Goal: Information Seeking & Learning: Learn about a topic

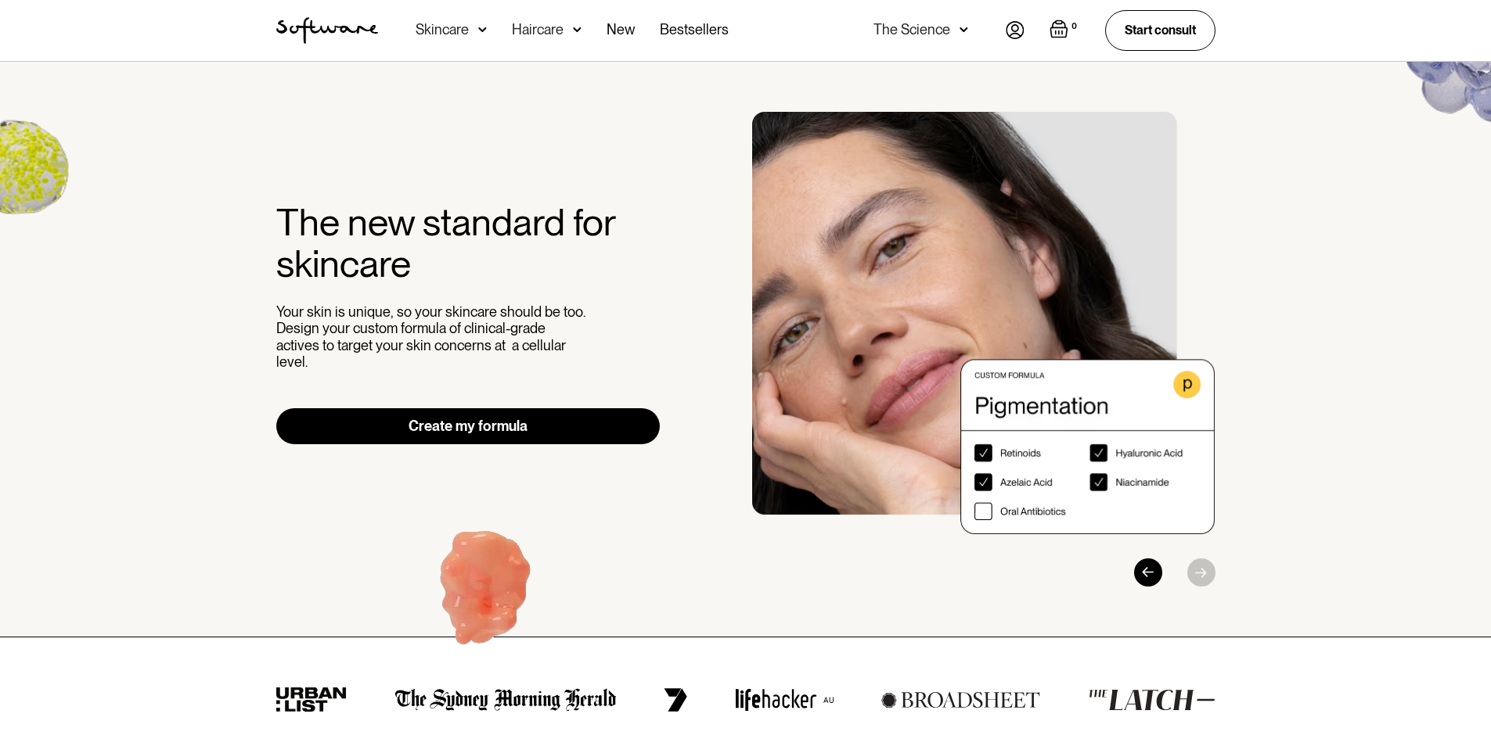
click at [364, 208] on h2 "The new standard for skincare" at bounding box center [468, 243] width 384 height 83
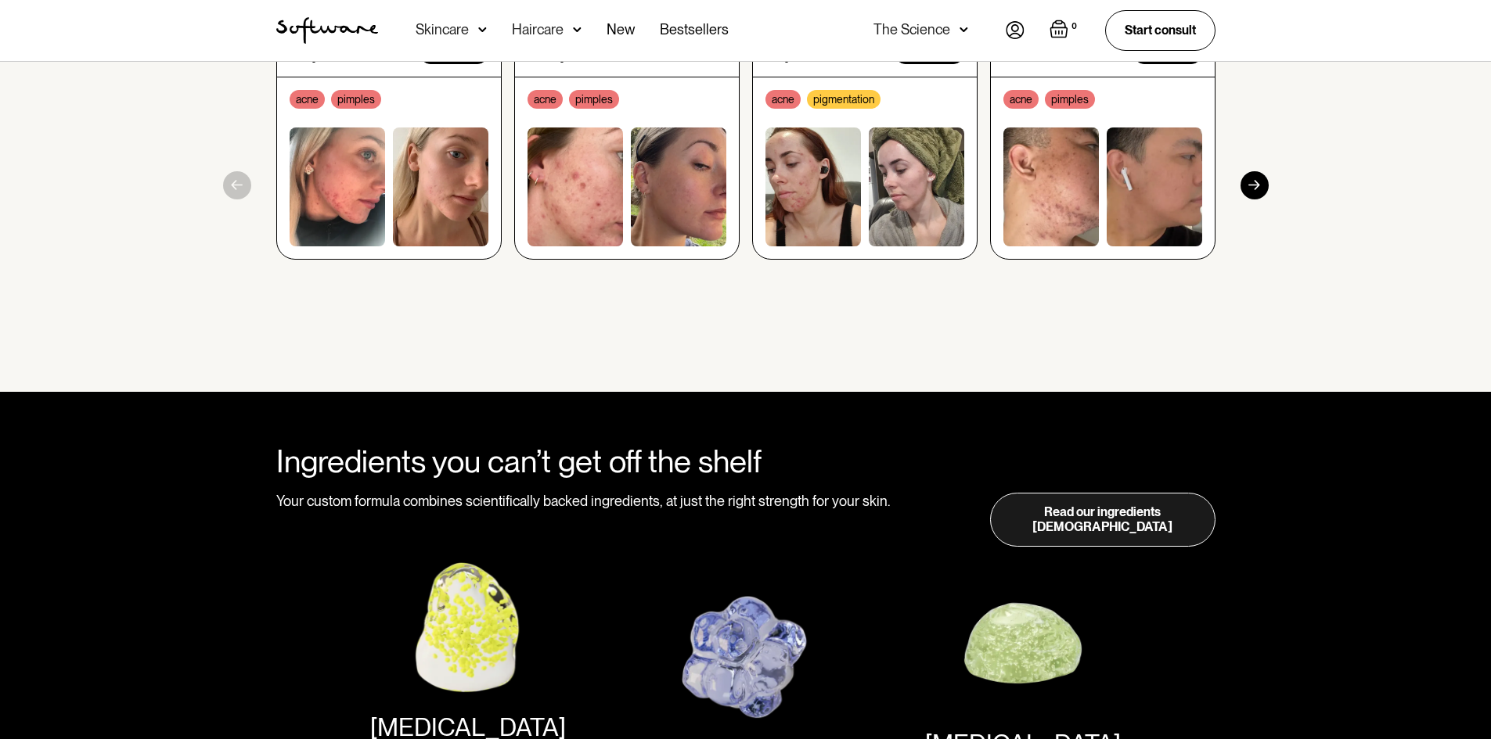
scroll to position [1643, 0]
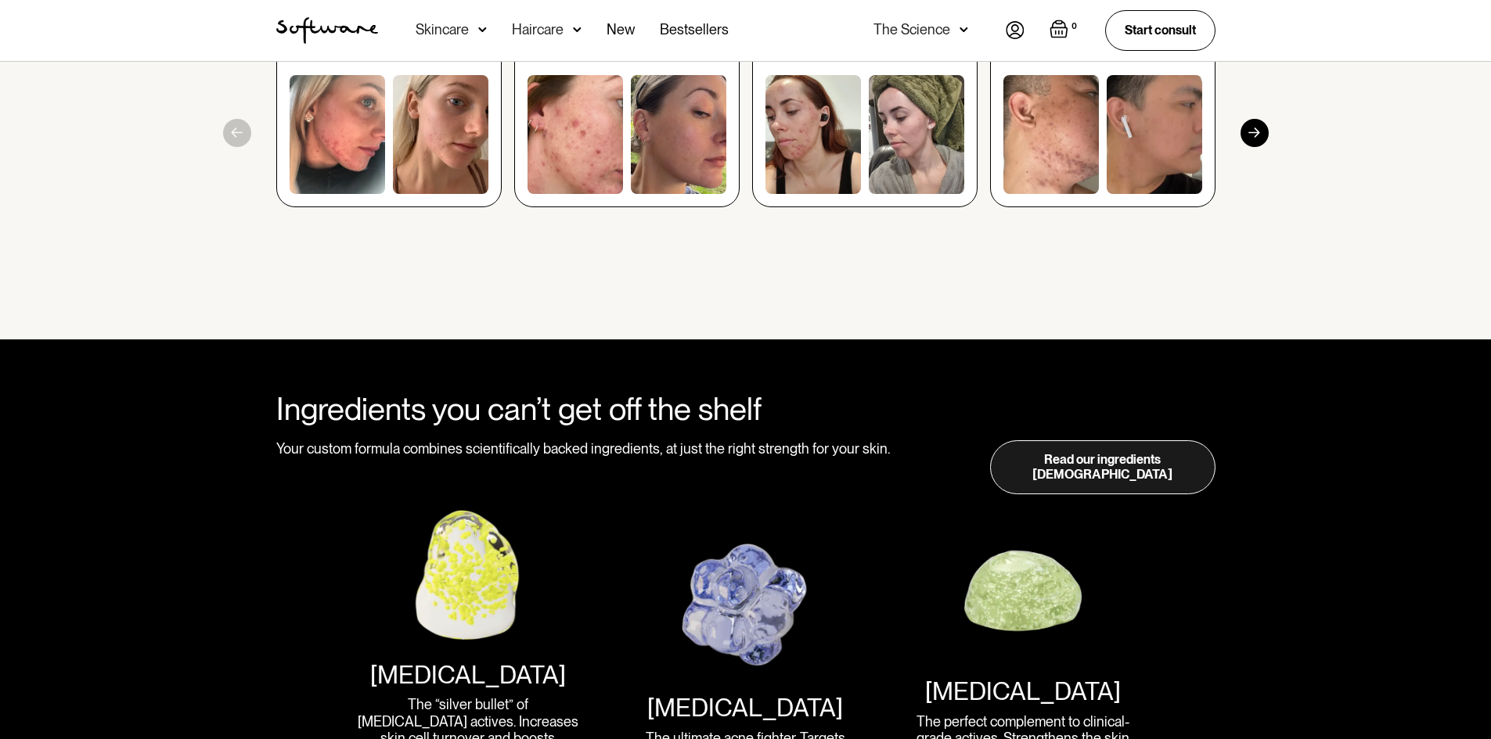
click at [378, 155] on img at bounding box center [337, 134] width 95 height 118
click at [357, 146] on img at bounding box center [337, 134] width 95 height 118
click at [1094, 124] on img at bounding box center [1050, 134] width 95 height 118
click at [1093, 124] on img at bounding box center [1050, 134] width 95 height 118
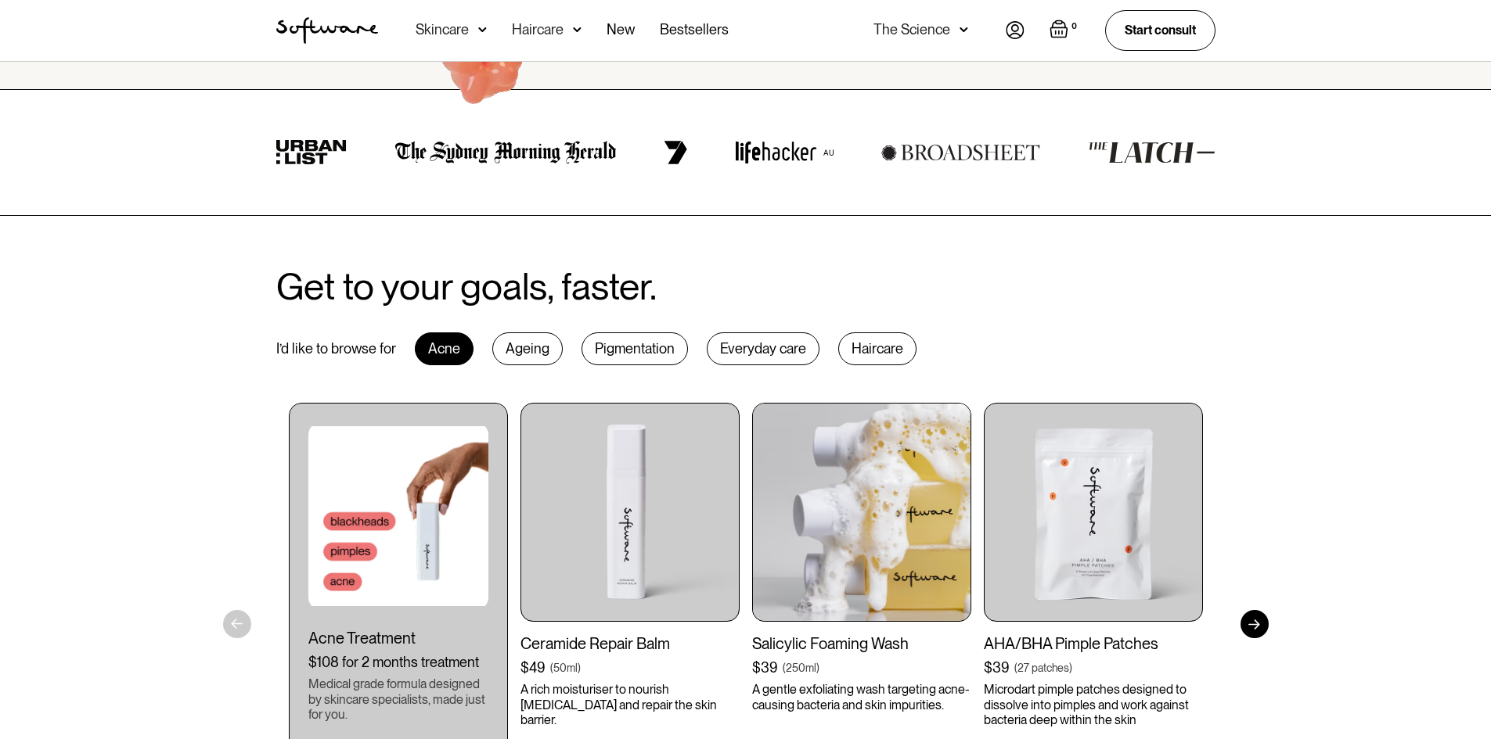
scroll to position [626, 0]
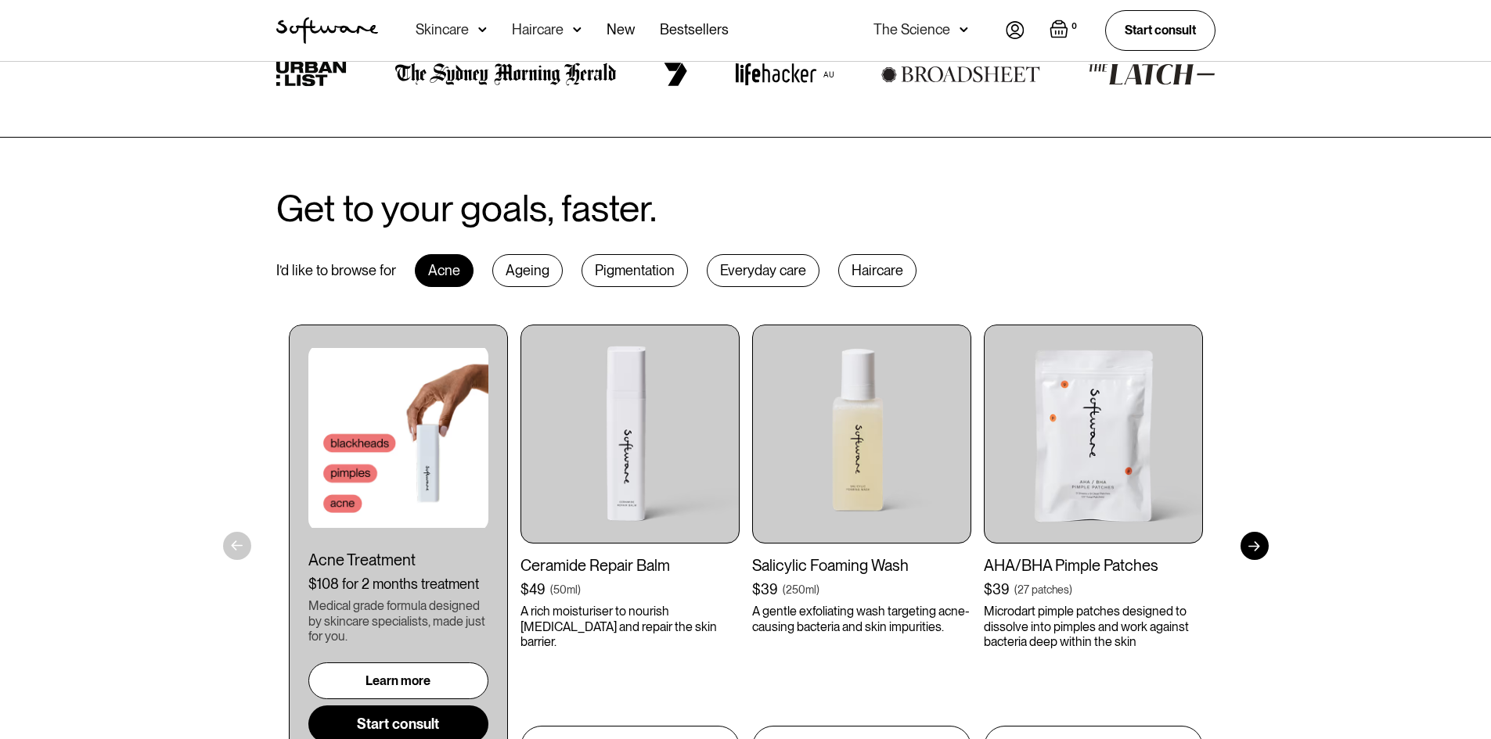
click at [646, 272] on div "Pigmentation" at bounding box center [634, 270] width 106 height 33
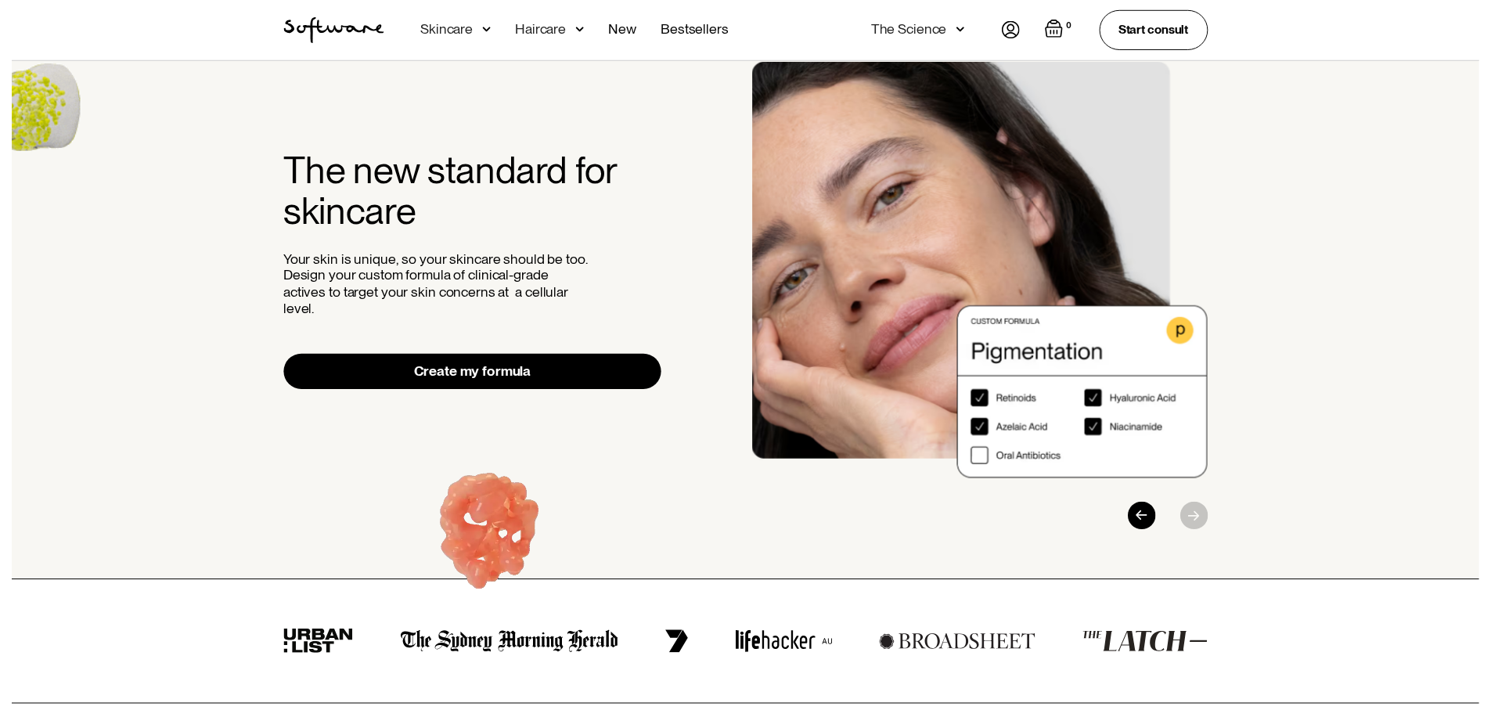
scroll to position [0, 0]
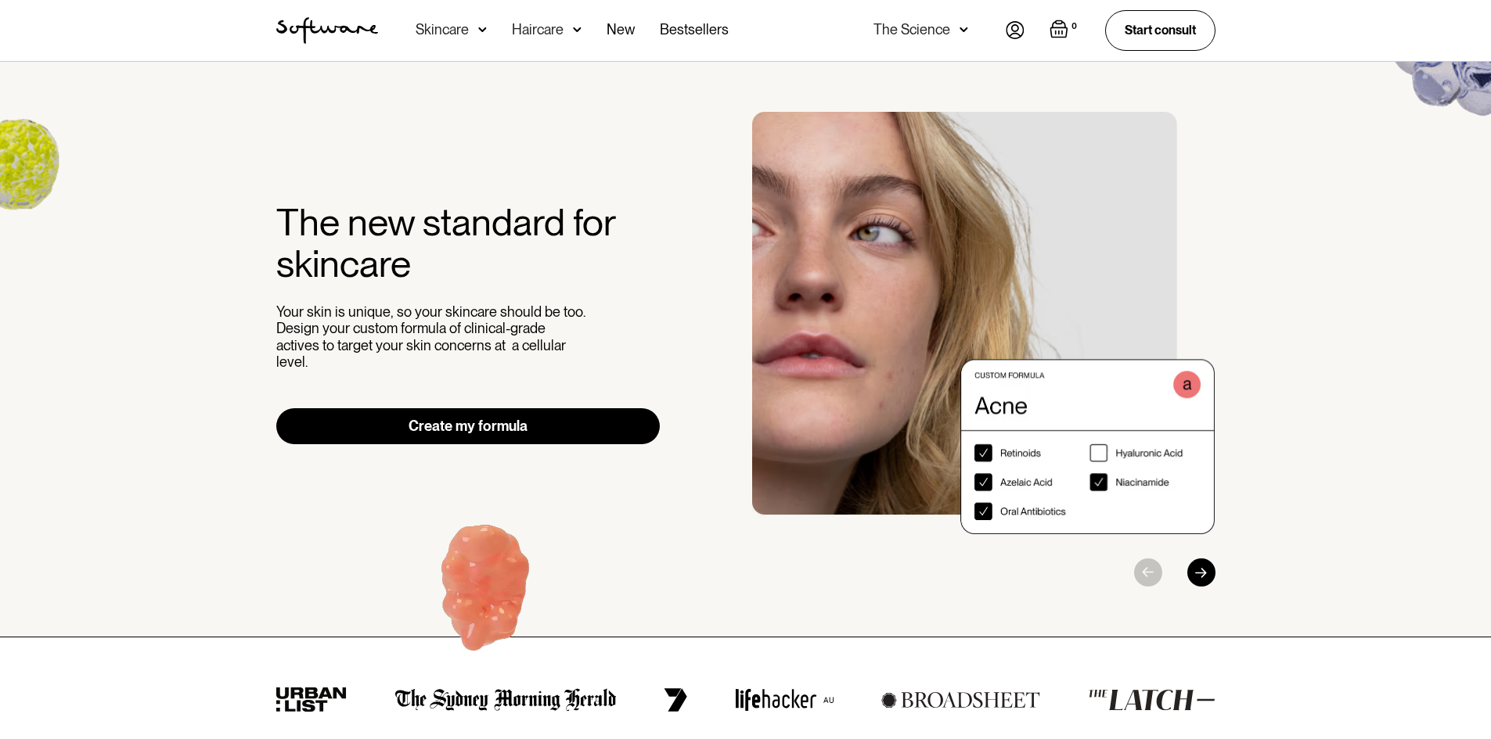
click at [457, 37] on div "Skincare" at bounding box center [442, 30] width 53 height 16
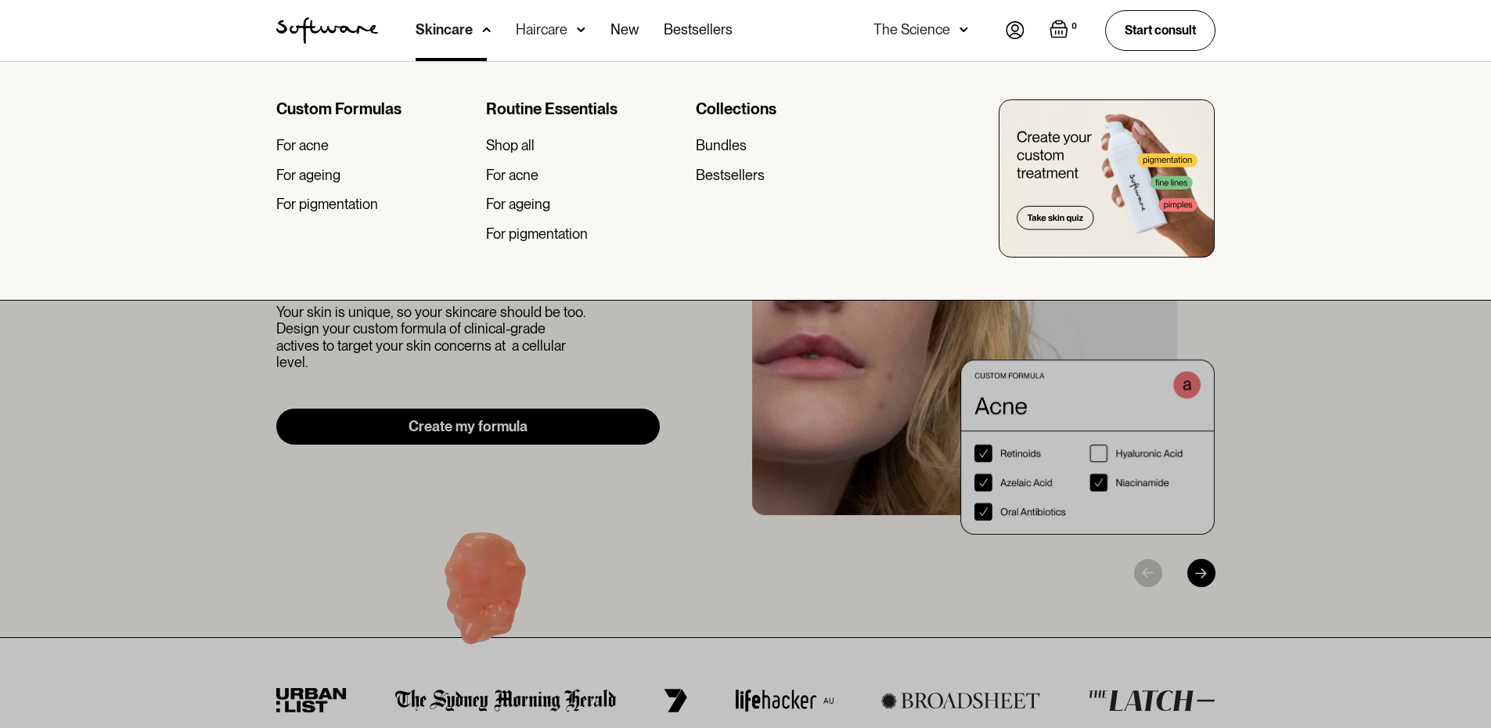
click at [549, 31] on div "Haircare" at bounding box center [542, 30] width 52 height 16
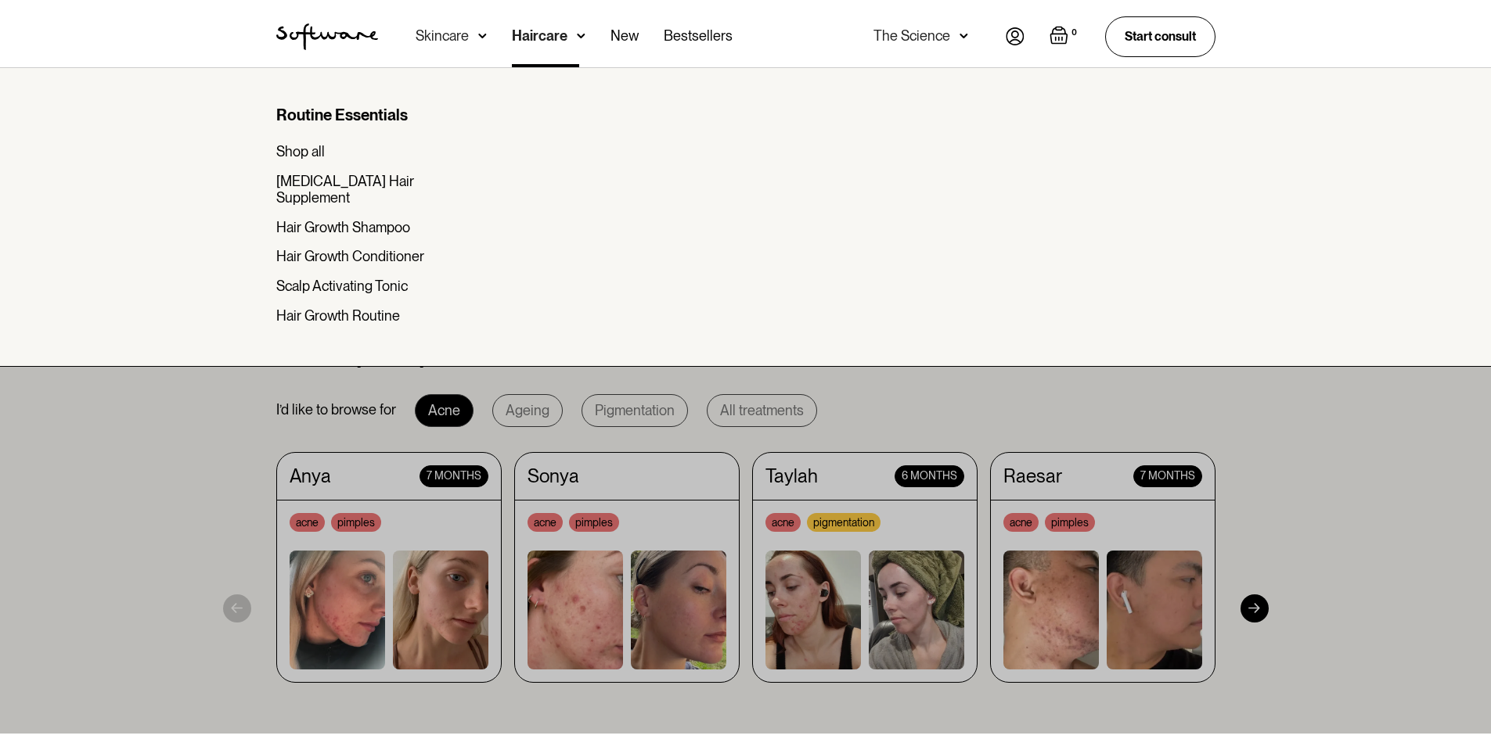
scroll to position [1330, 0]
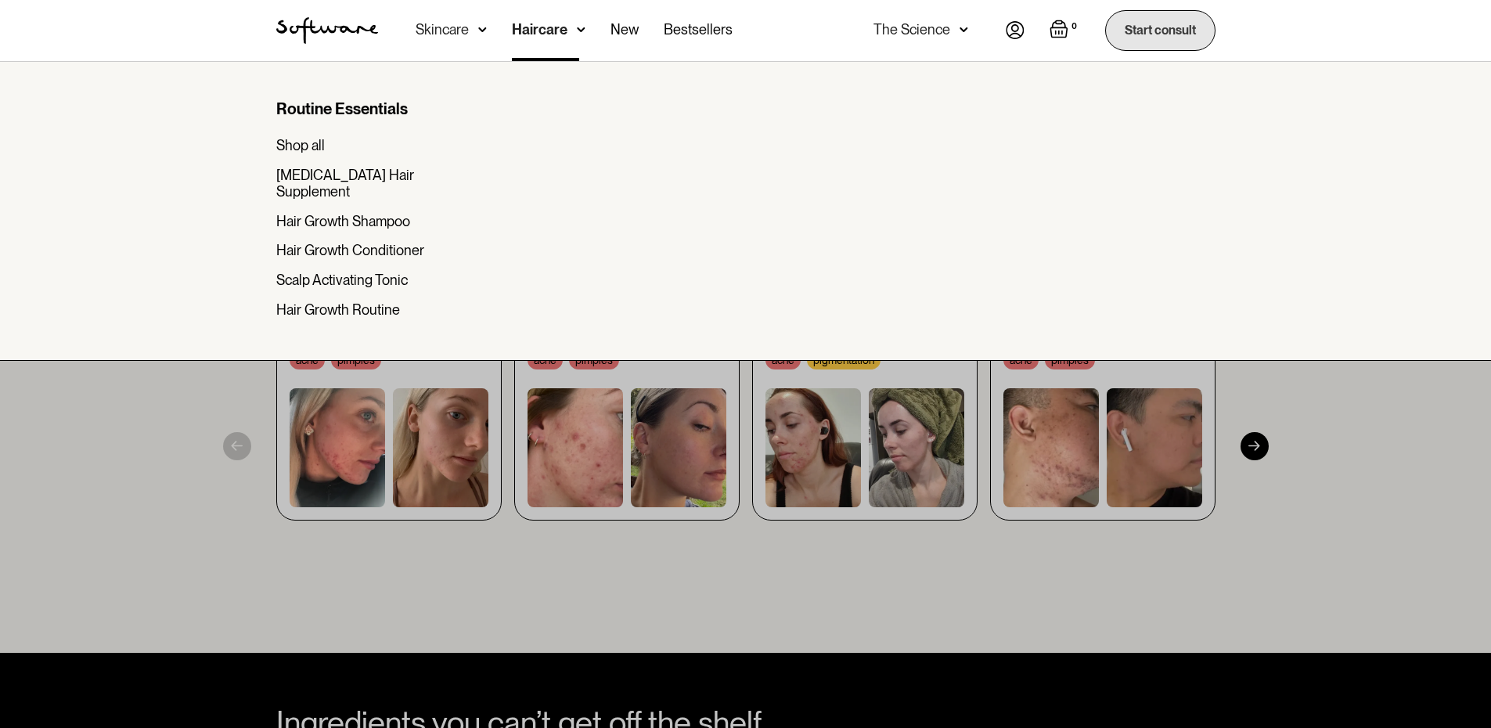
click at [1151, 23] on link "Start consult" at bounding box center [1160, 30] width 110 height 40
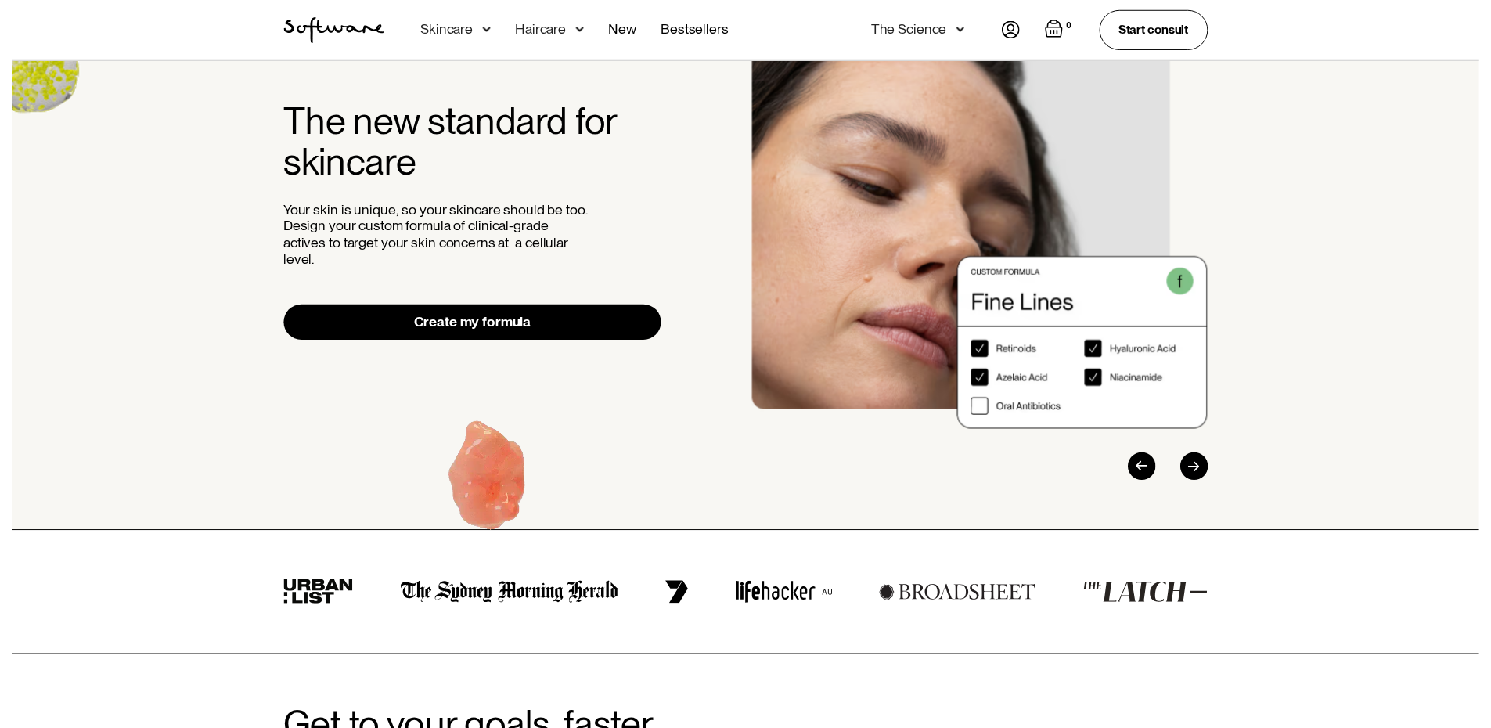
scroll to position [0, 0]
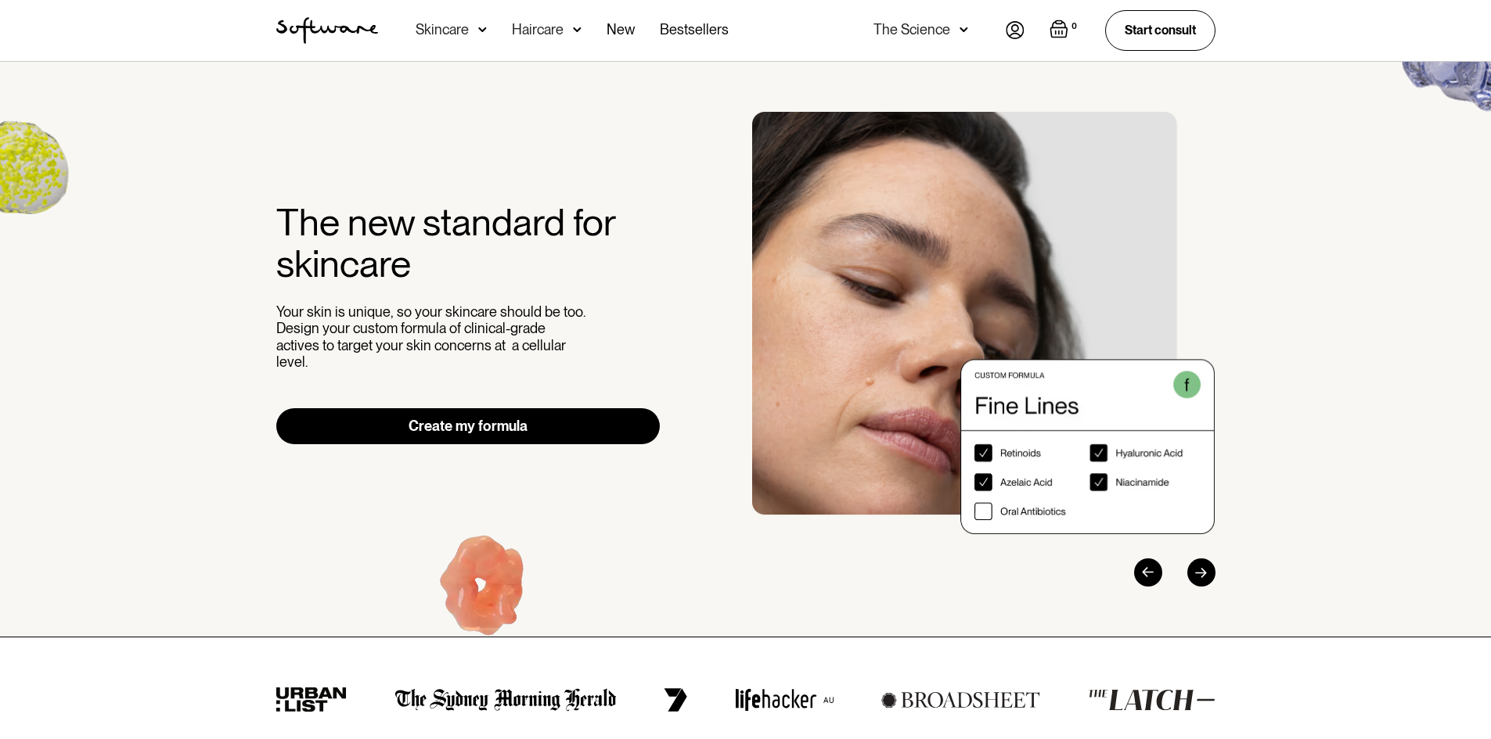
click at [455, 28] on div "Skincare" at bounding box center [442, 30] width 53 height 16
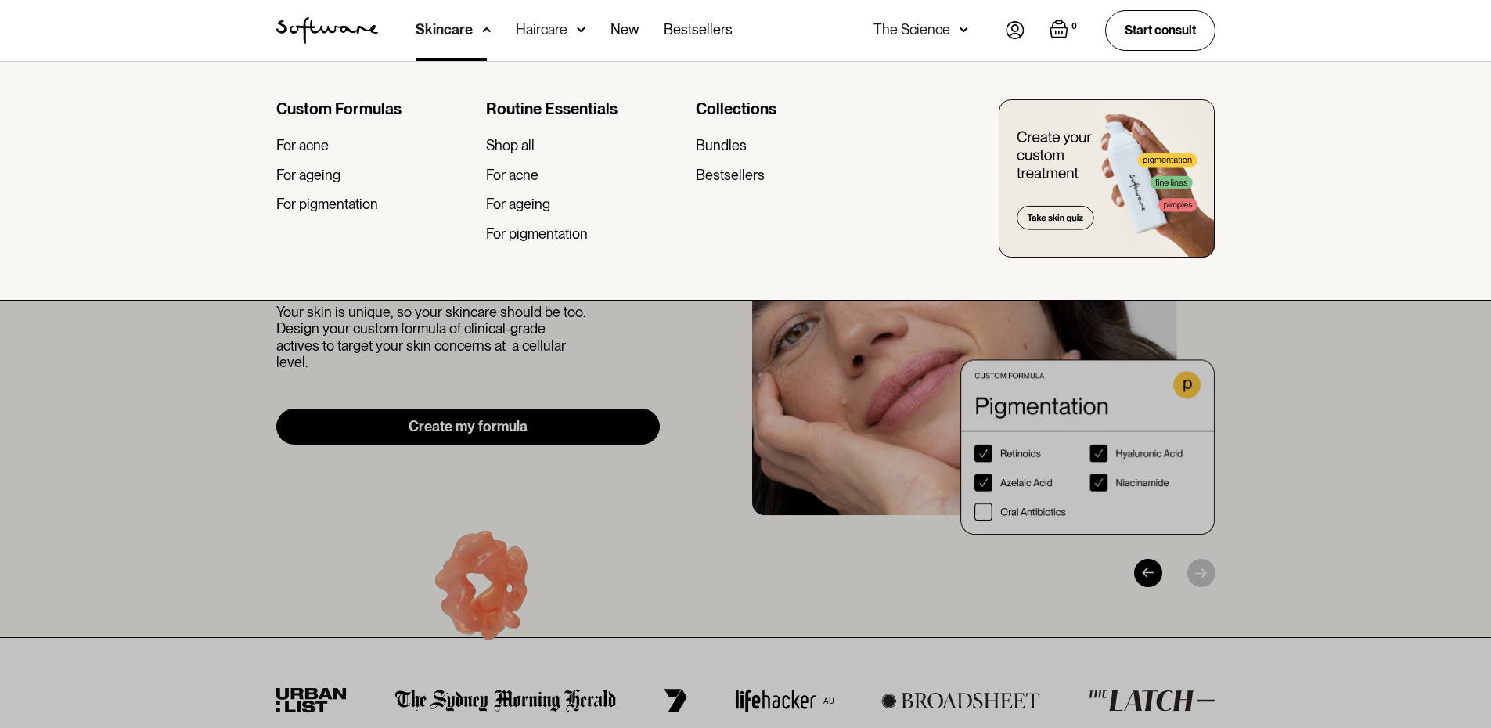
click at [1056, 444] on div at bounding box center [745, 425] width 1491 height 728
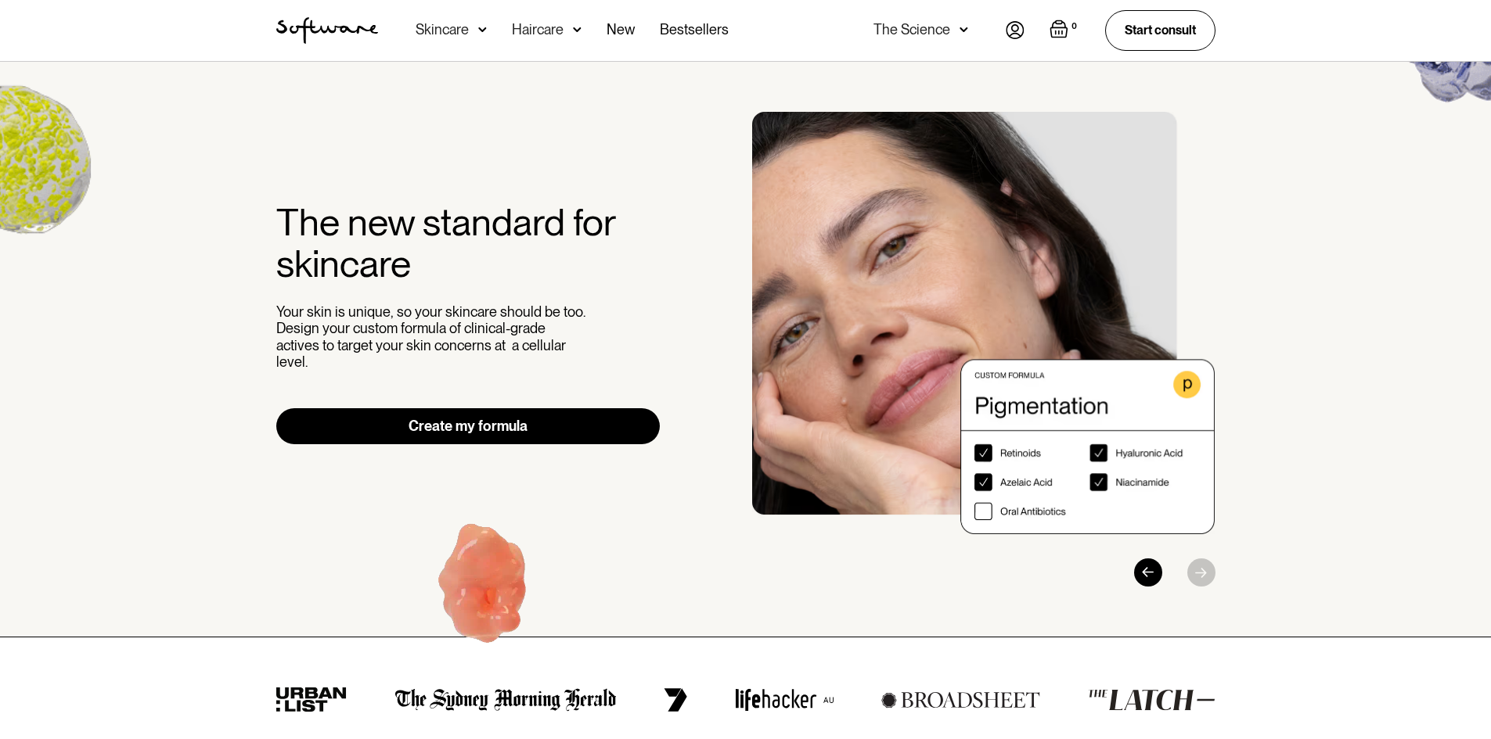
click at [460, 37] on div "Skincare" at bounding box center [442, 30] width 53 height 16
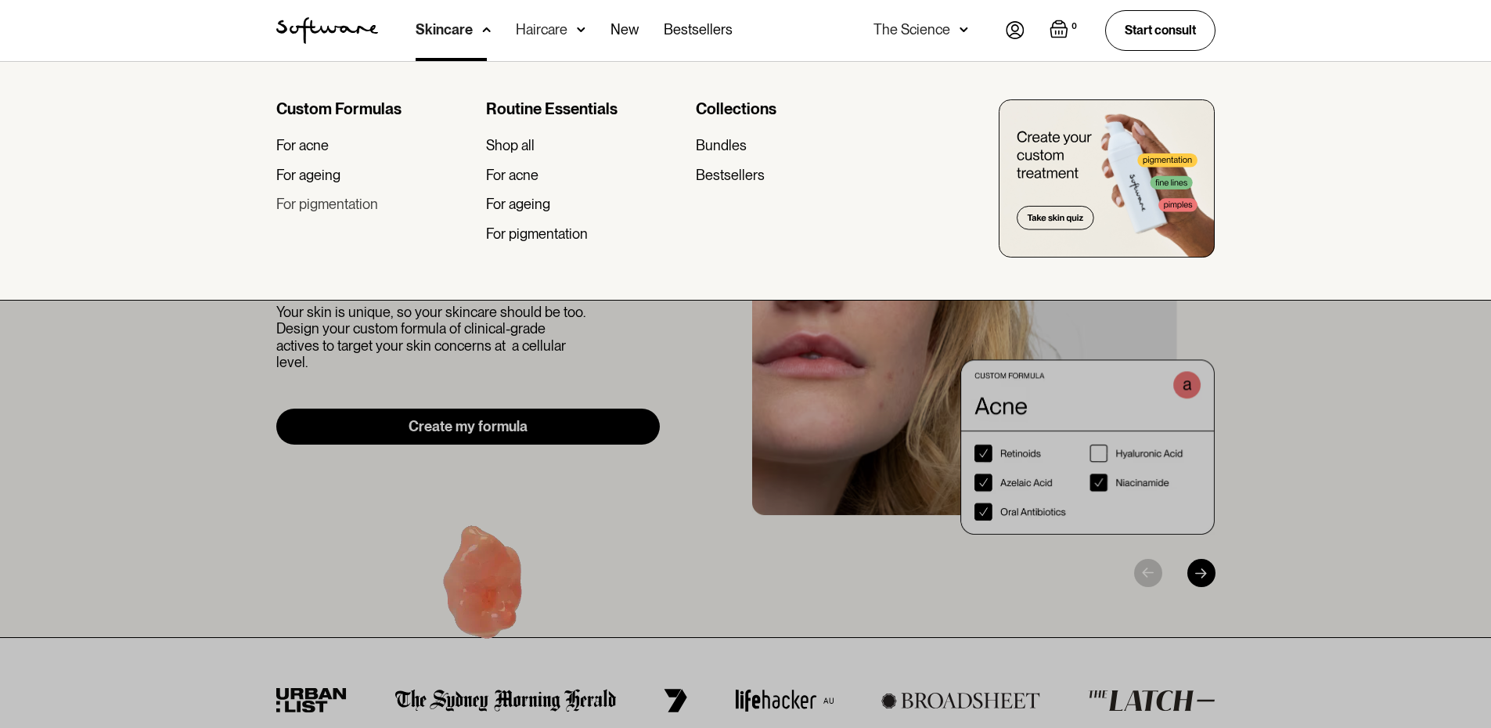
click at [361, 197] on div "For pigmentation" at bounding box center [327, 204] width 102 height 17
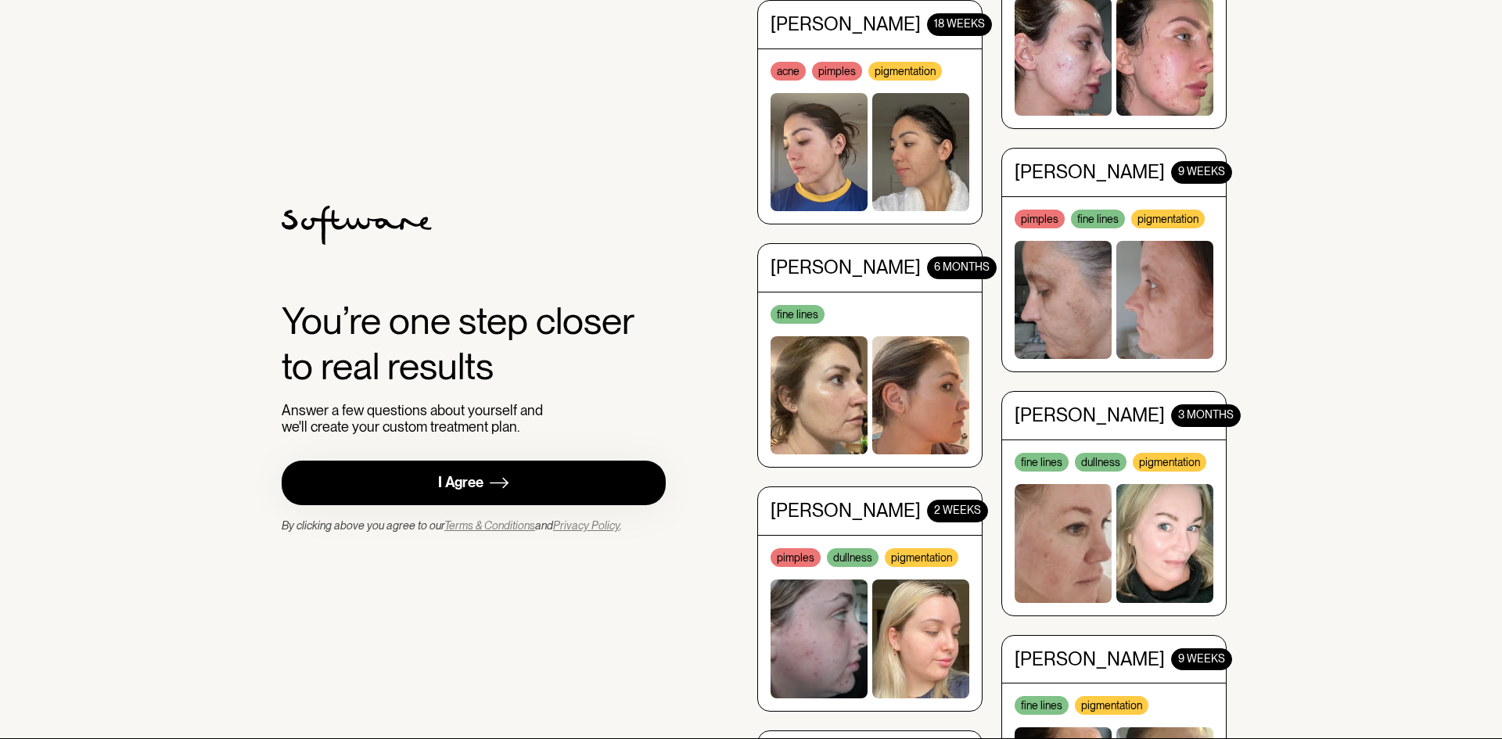
click at [927, 131] on img at bounding box center [921, 149] width 97 height 118
click at [517, 480] on link "I Agree" at bounding box center [474, 483] width 384 height 45
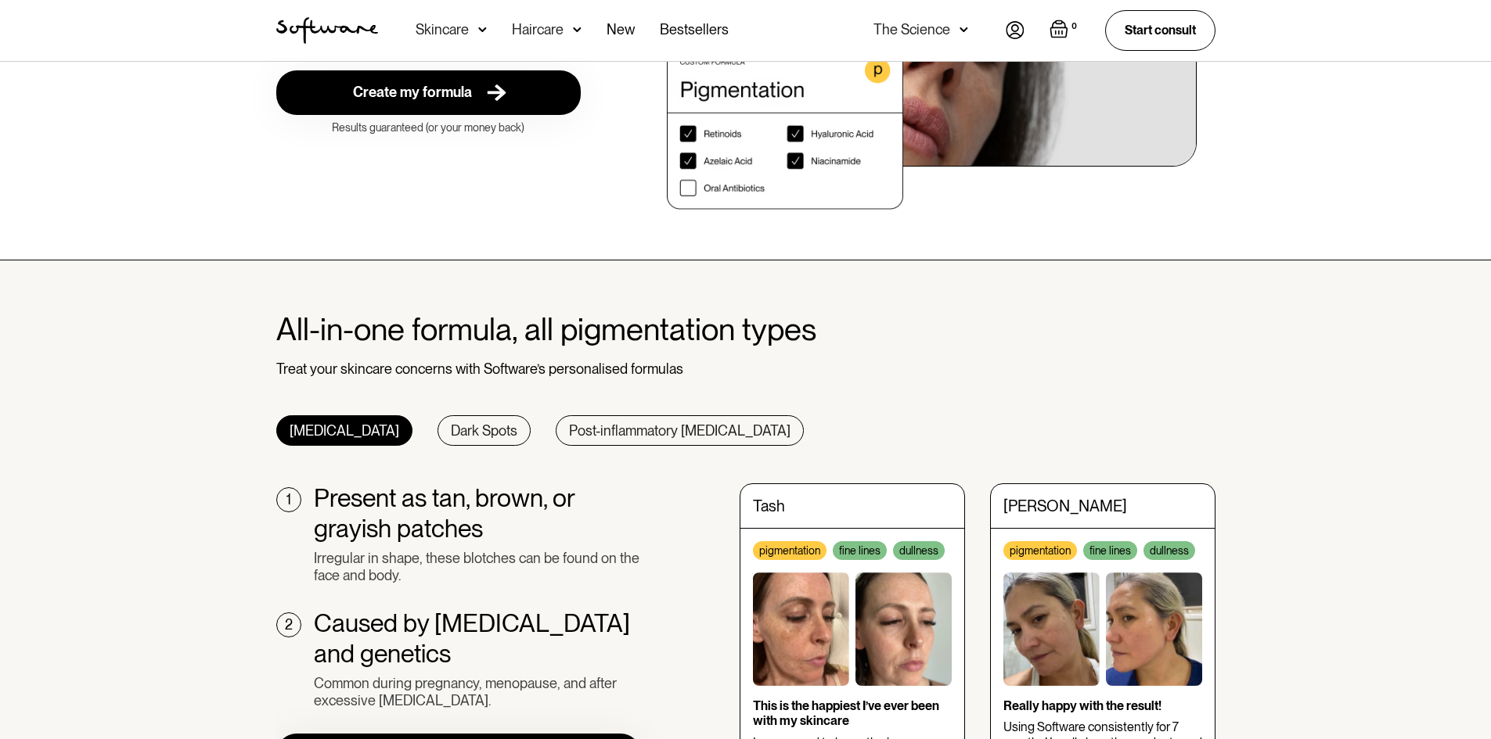
scroll to position [470, 0]
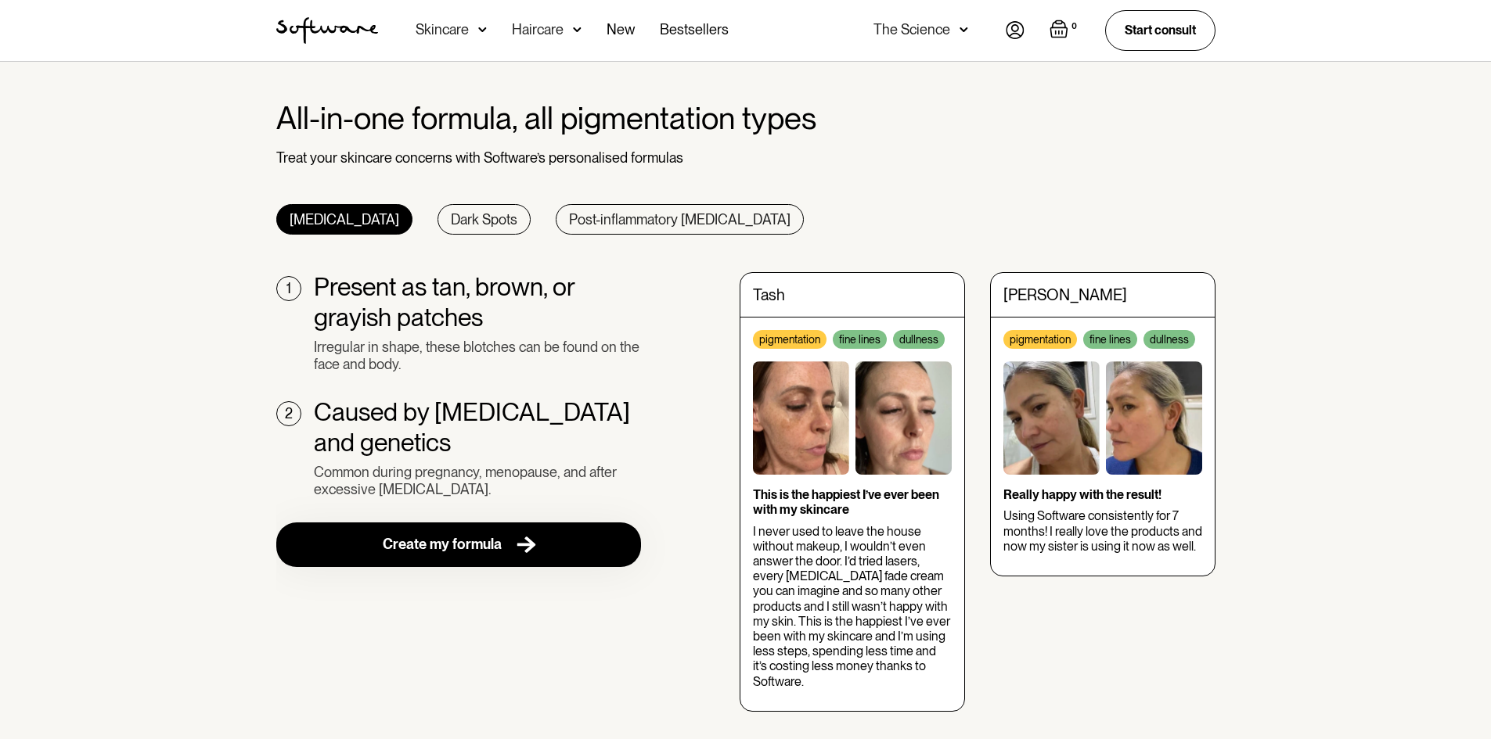
click at [801, 423] on img at bounding box center [801, 418] width 96 height 113
click at [802, 426] on img at bounding box center [801, 418] width 96 height 113
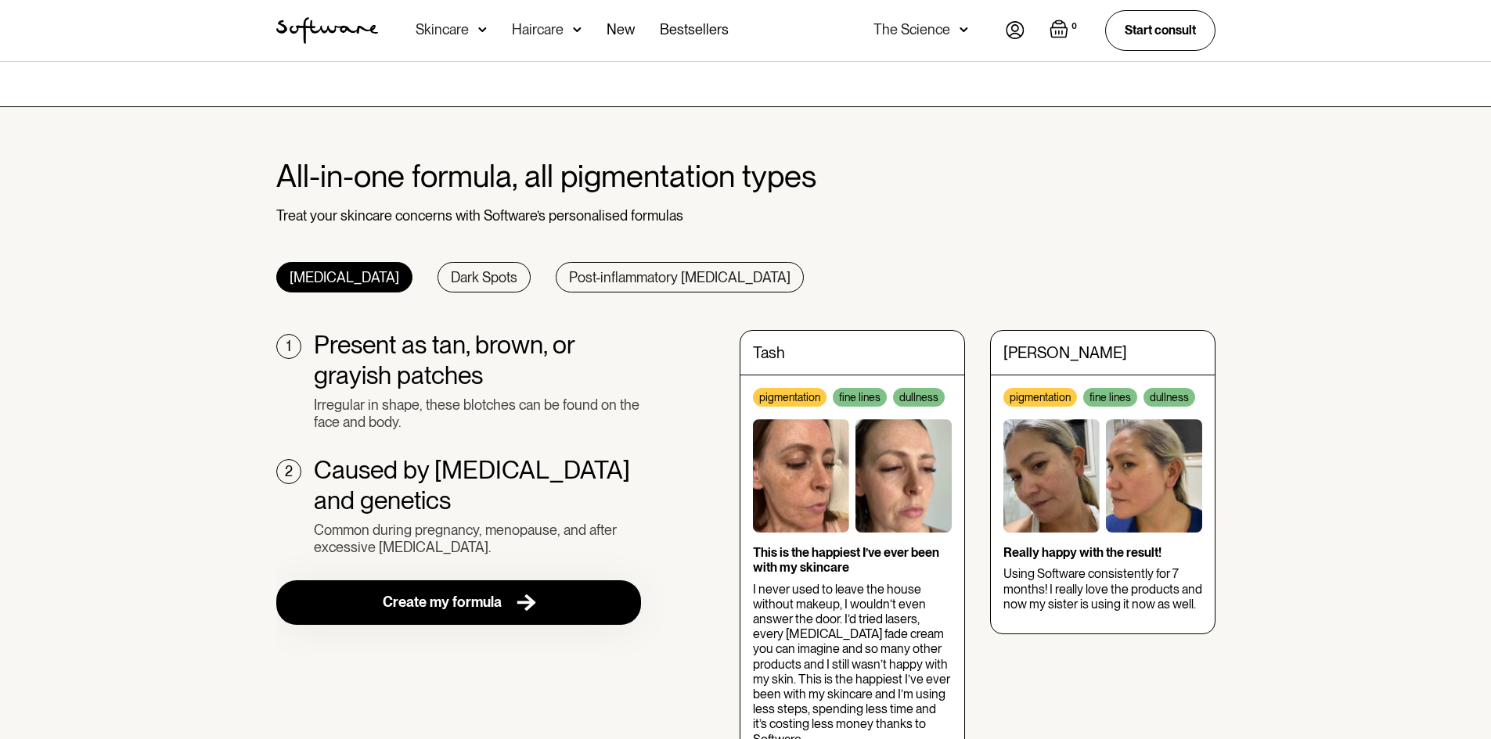
scroll to position [391, 0]
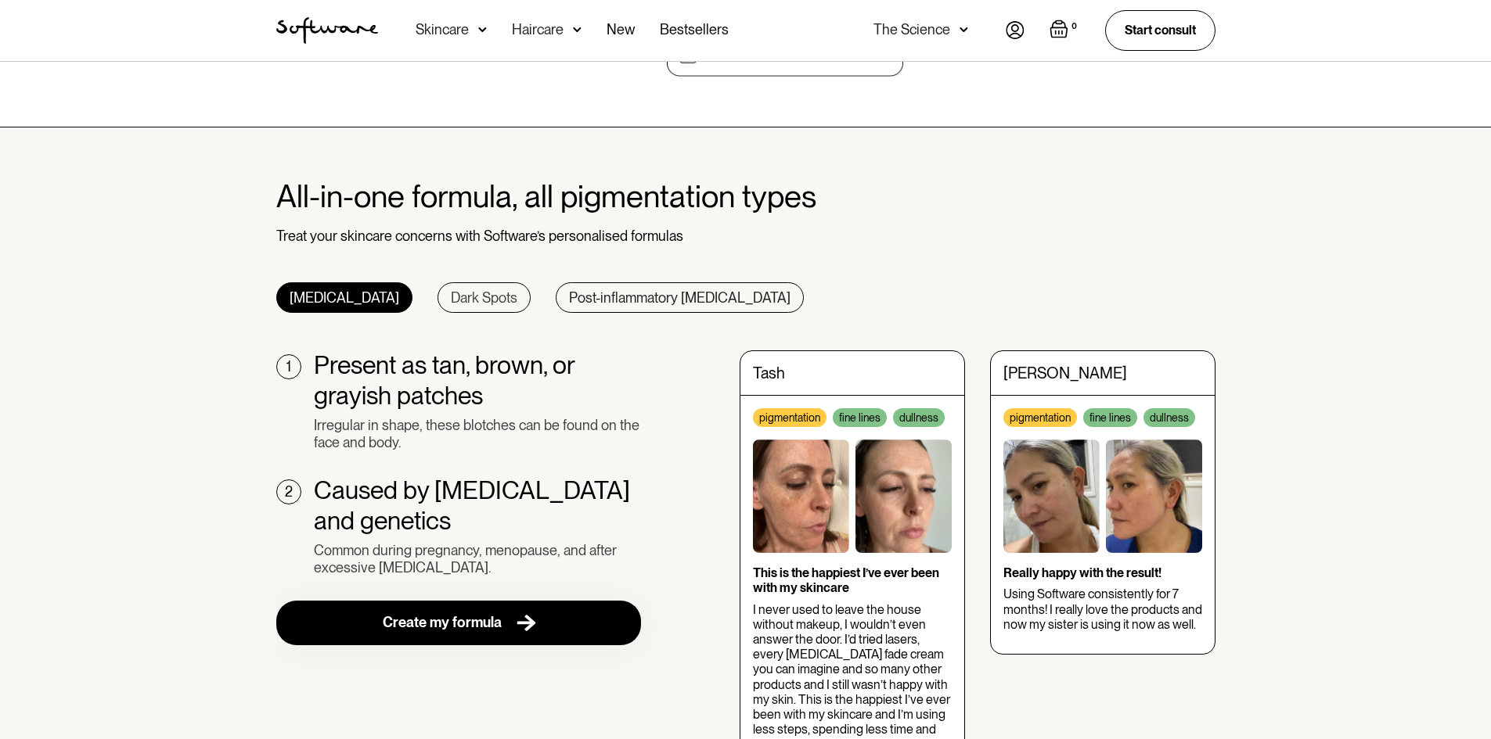
click at [451, 300] on div "Dark Spots" at bounding box center [484, 298] width 67 height 17
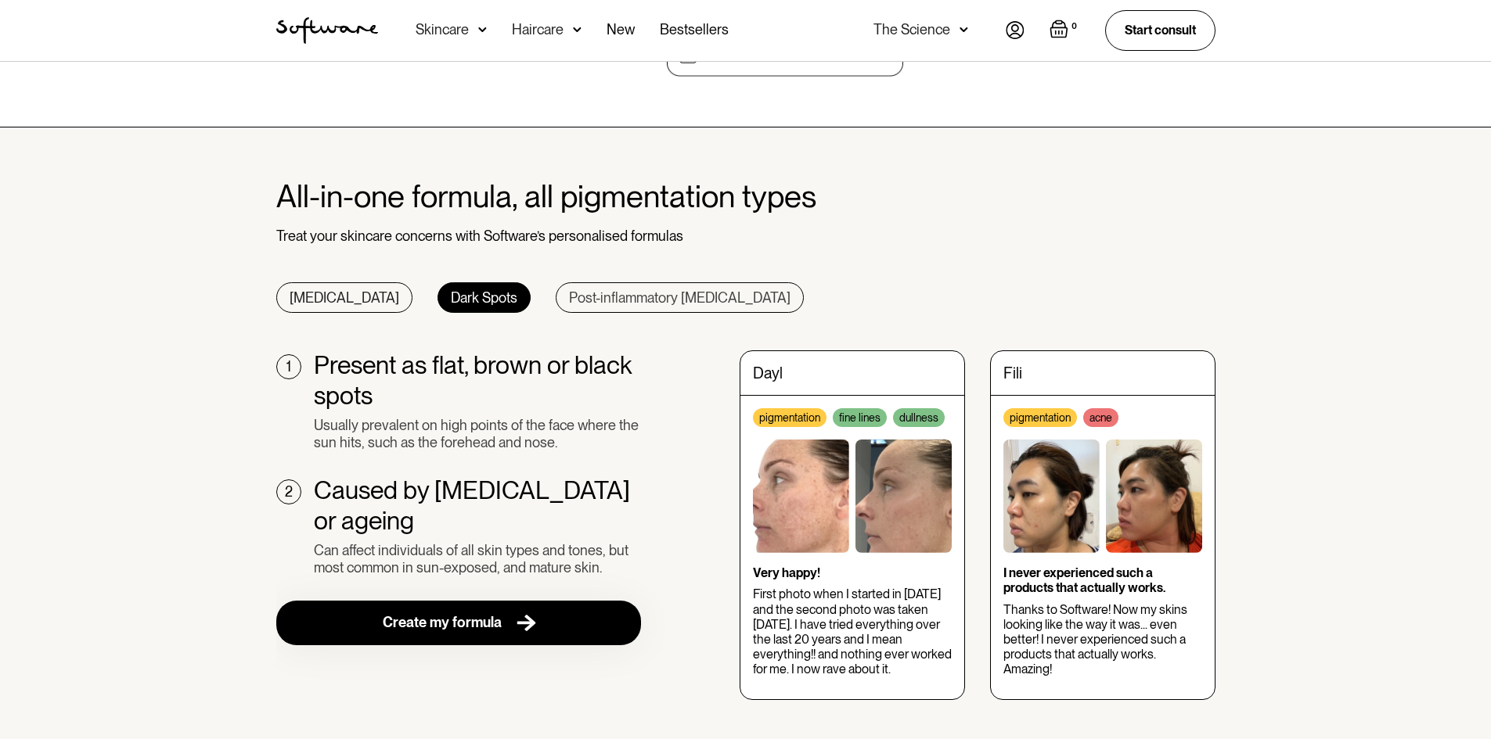
click at [577, 307] on link "Post-inflammatory hyperpigmentation" at bounding box center [680, 297] width 248 height 31
